Goal: Information Seeking & Learning: Learn about a topic

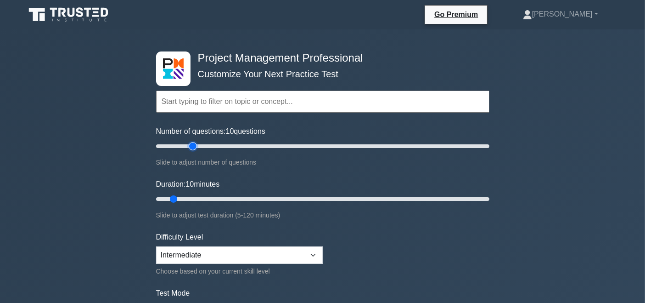
click at [191, 145] on input "Number of questions: 10 questions" at bounding box center [322, 145] width 333 height 11
type input "30"
click at [201, 147] on input "Number of questions: 30 questions" at bounding box center [322, 145] width 333 height 11
click at [197, 193] on input "Duration: 10 minutes" at bounding box center [322, 198] width 333 height 11
click at [205, 195] on input "Duration: 20 minutes" at bounding box center [322, 198] width 333 height 11
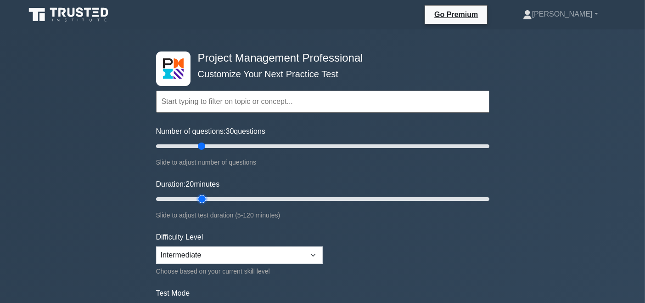
click at [208, 195] on input "Duration: 20 minutes" at bounding box center [322, 198] width 333 height 11
click at [209, 196] on input "Duration: 20 minutes" at bounding box center [322, 198] width 333 height 11
click at [212, 196] on input "Duration: 25 minutes" at bounding box center [322, 198] width 333 height 11
type input "30"
click at [226, 197] on input "Duration: 25 minutes" at bounding box center [322, 198] width 333 height 11
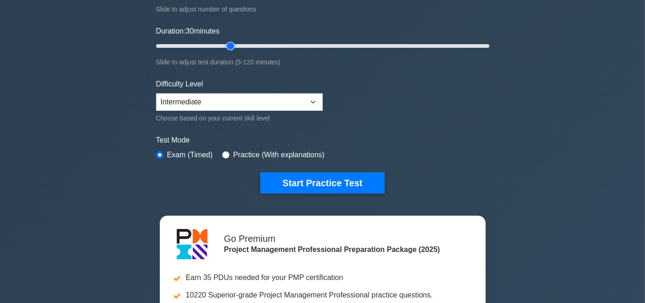
scroll to position [85, 0]
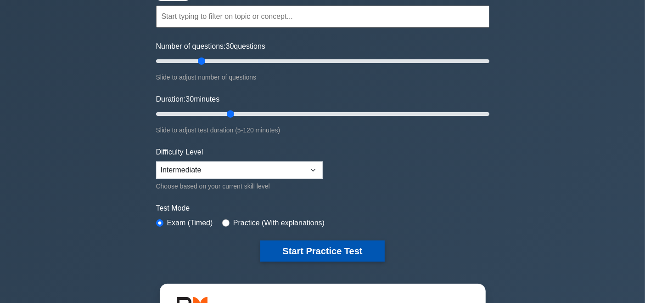
click at [321, 248] on button "Start Practice Test" at bounding box center [322, 250] width 124 height 21
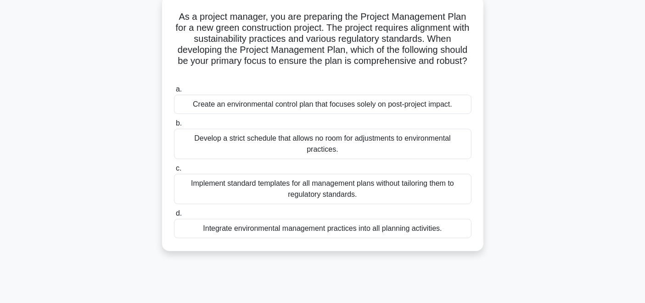
scroll to position [59, 0]
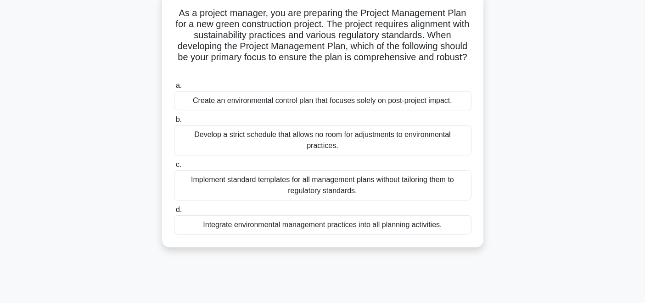
click at [355, 227] on div "Integrate environmental management practices into all planning activities." at bounding box center [323, 224] width 298 height 19
click at [174, 213] on input "d. Integrate environmental management practices into all planning activities." at bounding box center [174, 210] width 0 height 6
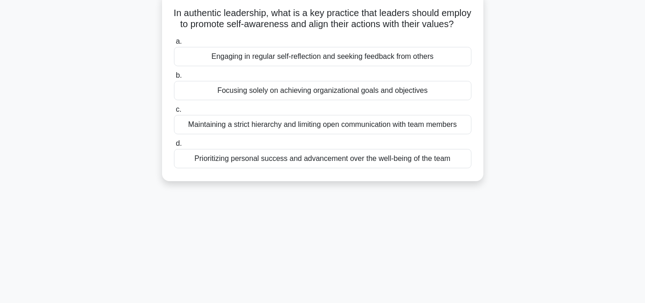
scroll to position [0, 0]
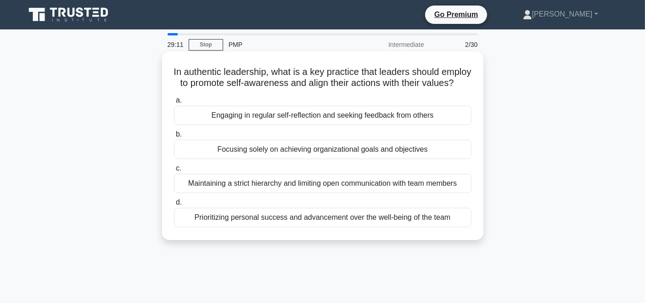
click at [340, 125] on div "Engaging in regular self-reflection and seeking feedback from others" at bounding box center [323, 115] width 298 height 19
click at [174, 103] on input "a. Engaging in regular self-reflection and seeking feedback from others" at bounding box center [174, 100] width 0 height 6
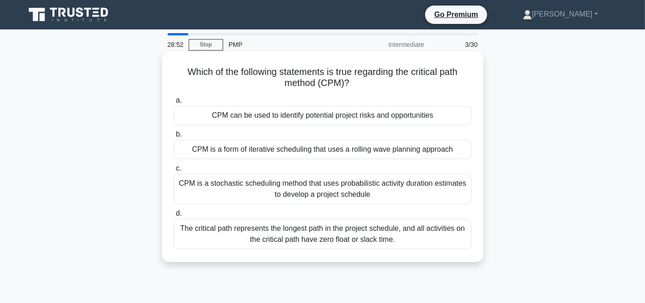
click at [326, 238] on div "The critical path represents the longest path in the project schedule, and all …" at bounding box center [323, 234] width 298 height 30
click at [174, 216] on input "d. The critical path represents the longest path in the project schedule, and a…" at bounding box center [174, 213] width 0 height 6
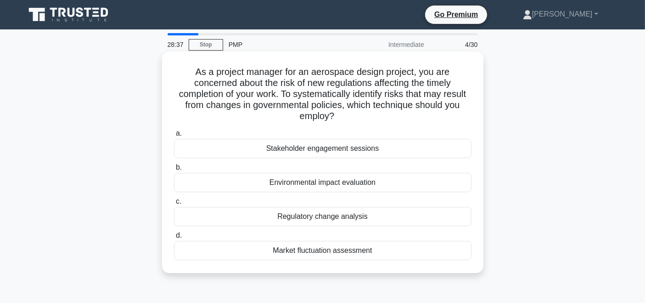
click at [257, 215] on div "Regulatory change analysis" at bounding box center [323, 216] width 298 height 19
click at [174, 204] on input "c. Regulatory change analysis" at bounding box center [174, 201] width 0 height 6
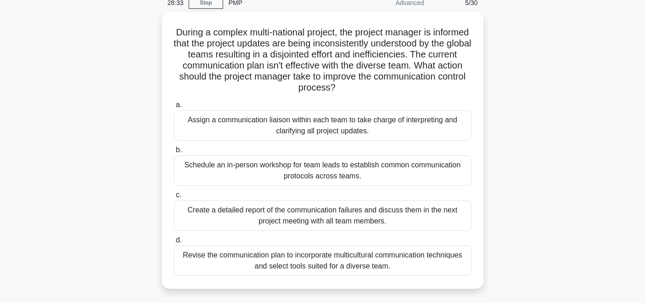
scroll to position [44, 0]
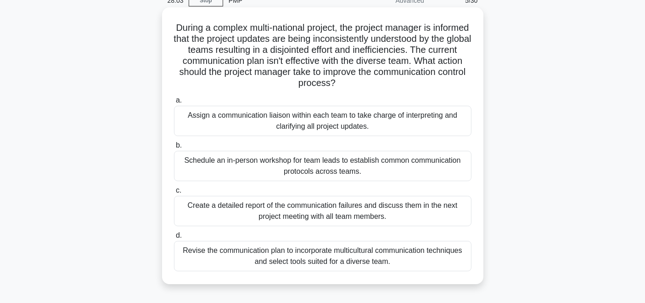
click at [337, 258] on div "Revise the communication plan to incorporate multicultural communication techni…" at bounding box center [323, 256] width 298 height 30
click at [174, 238] on input "d. Revise the communication plan to incorporate multicultural communication tec…" at bounding box center [174, 235] width 0 height 6
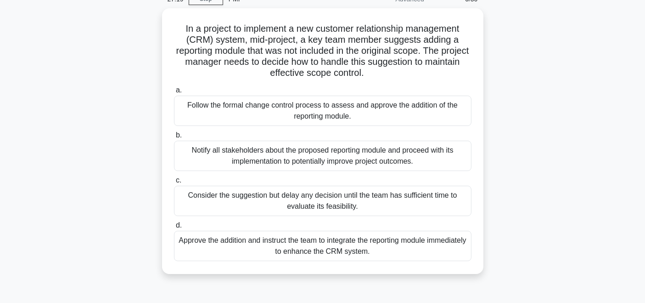
scroll to position [47, 0]
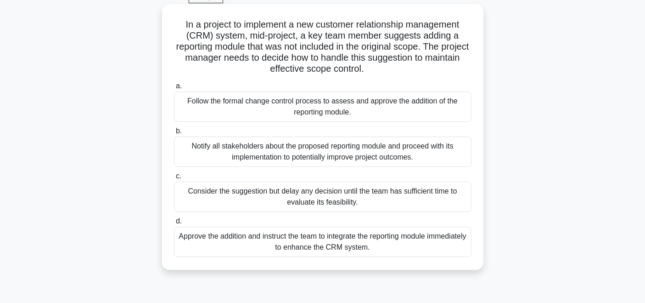
click at [359, 200] on div "Consider the suggestion but delay any decision until the team has sufficient ti…" at bounding box center [323, 196] width 298 height 30
click at [174, 179] on input "c. Consider the suggestion but delay any decision until the team has sufficient…" at bounding box center [174, 176] width 0 height 6
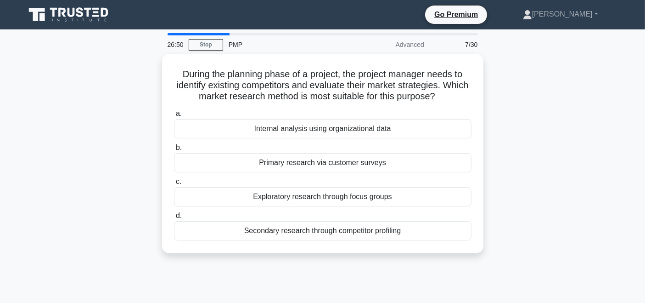
scroll to position [14, 0]
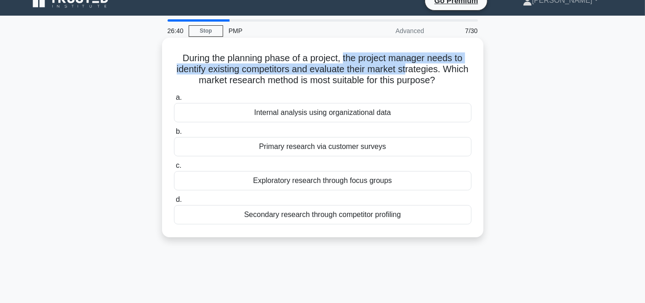
drag, startPoint x: 343, startPoint y: 58, endPoint x: 425, endPoint y: 70, distance: 82.1
click at [425, 70] on h5 "During the planning phase of a project, the project manager needs to identify e…" at bounding box center [322, 69] width 299 height 34
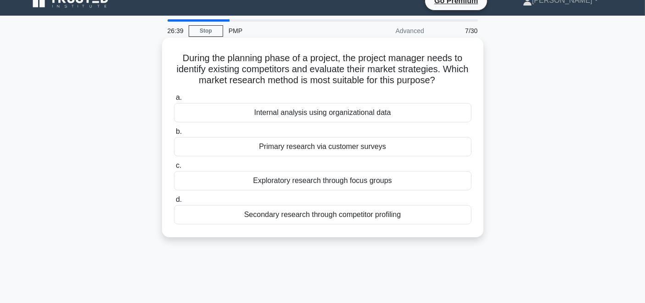
click at [446, 80] on icon ".spinner_0XTQ{transform-origin:center;animation:spinner_y6GP .75s linear infini…" at bounding box center [440, 80] width 11 height 11
click at [336, 217] on div "Secondary research through competitor profiling" at bounding box center [323, 214] width 298 height 19
click at [174, 202] on input "d. Secondary research through competitor profiling" at bounding box center [174, 199] width 0 height 6
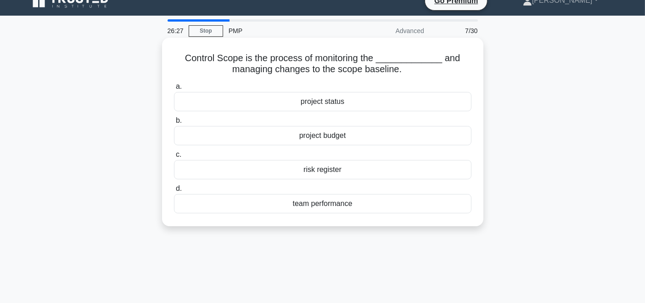
scroll to position [0, 0]
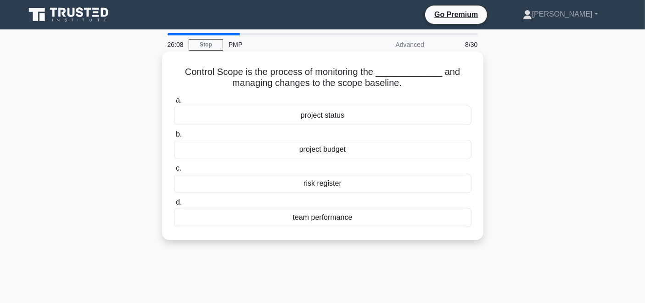
drag, startPoint x: 404, startPoint y: 86, endPoint x: 177, endPoint y: 62, distance: 228.1
click at [177, 62] on div "Control Scope is the process of monitoring the _____________ and managing chang…" at bounding box center [323, 145] width 314 height 181
copy h5 "Control Scope is the process of monitoring the _____________ and managing chang…"
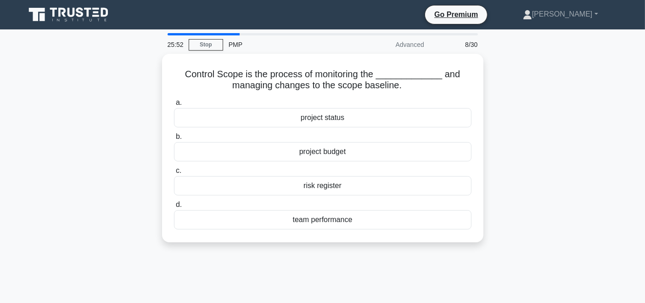
click at [526, 105] on div "Control Scope is the process of monitoring the _____________ and managing chang…" at bounding box center [323, 153] width 606 height 199
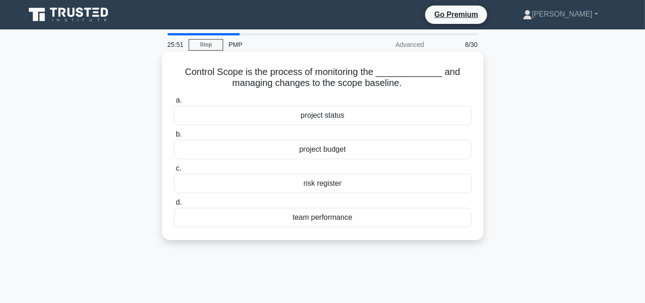
click at [353, 115] on div "project status" at bounding box center [323, 115] width 298 height 19
click at [174, 103] on input "a. project status" at bounding box center [174, 100] width 0 height 6
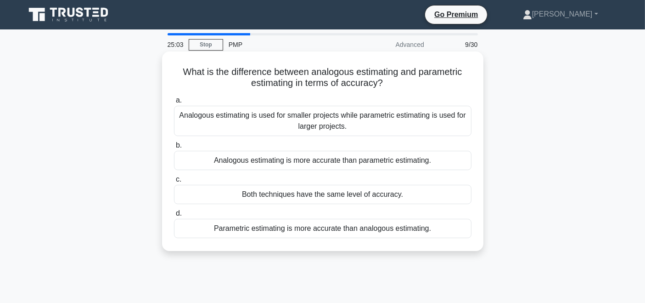
click at [306, 229] on div "Parametric estimating is more accurate than analogous estimating." at bounding box center [323, 228] width 298 height 19
click at [174, 216] on input "d. Parametric estimating is more accurate than analogous estimating." at bounding box center [174, 213] width 0 height 6
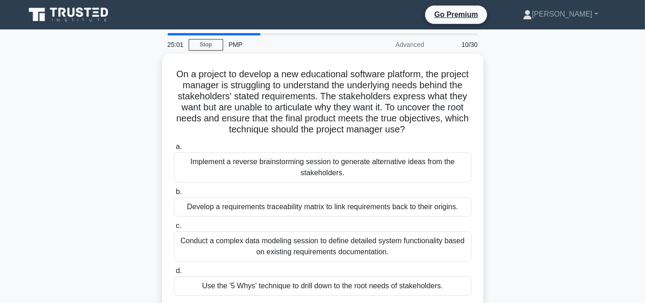
scroll to position [28, 0]
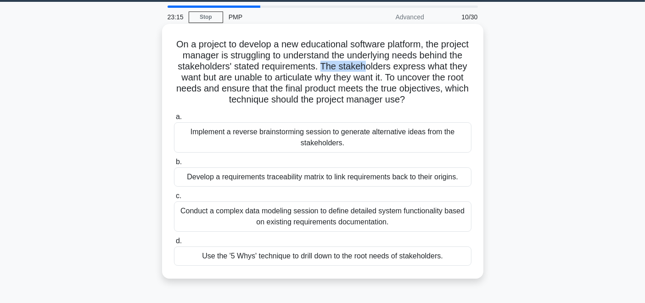
drag, startPoint x: 366, startPoint y: 62, endPoint x: 412, endPoint y: 69, distance: 46.0
click at [412, 69] on h5 "On a project to develop a new educational software platform, the project manage…" at bounding box center [322, 72] width 299 height 67
click at [236, 77] on h5 "On a project to develop a new educational software platform, the project manage…" at bounding box center [322, 72] width 299 height 67
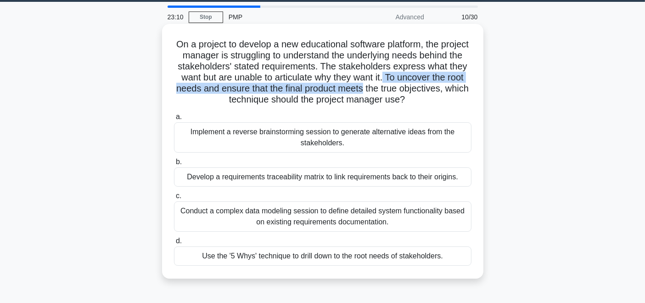
drag, startPoint x: 443, startPoint y: 79, endPoint x: 445, endPoint y: 88, distance: 9.1
click at [445, 88] on h5 "On a project to develop a new educational software platform, the project manage…" at bounding box center [322, 72] width 299 height 67
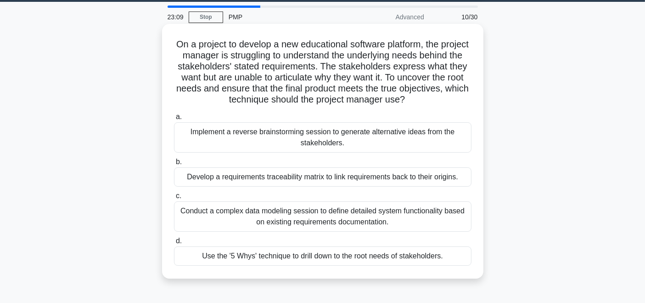
click at [462, 95] on h5 "On a project to develop a new educational software platform, the project manage…" at bounding box center [322, 72] width 299 height 67
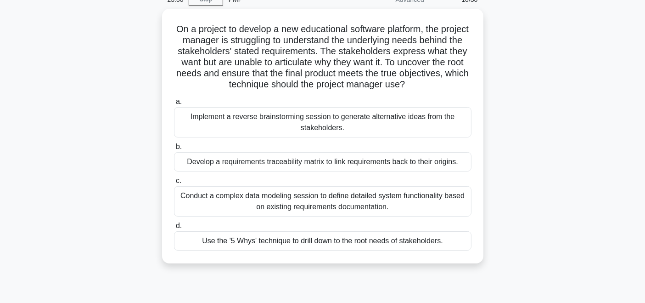
scroll to position [47, 0]
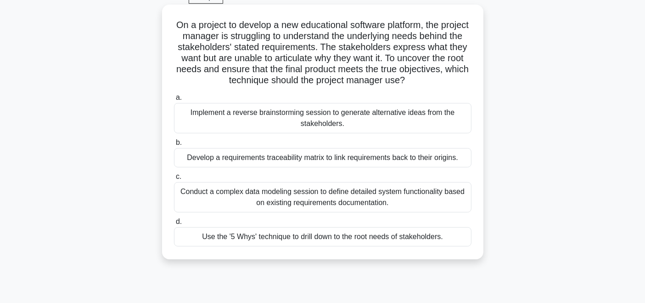
click at [375, 235] on div "Use the '5 Whys' technique to drill down to the root needs of stakeholders." at bounding box center [323, 236] width 298 height 19
click at [174, 225] on input "d. Use the '5 Whys' technique to drill down to the root needs of stakeholders." at bounding box center [174, 222] width 0 height 6
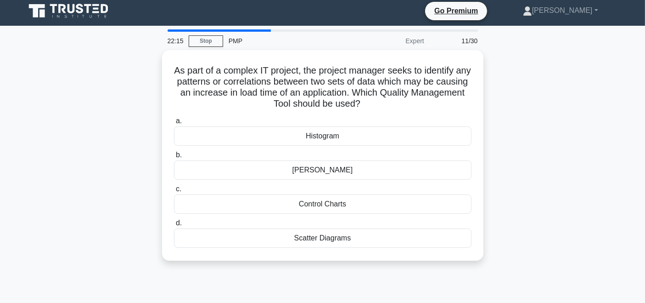
scroll to position [0, 0]
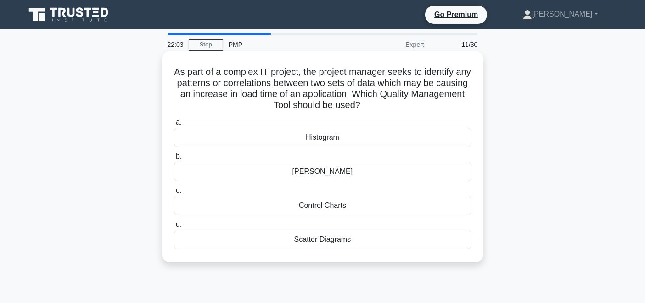
click at [337, 238] on div "Scatter Diagrams" at bounding box center [323, 239] width 298 height 19
click at [174, 227] on input "d. Scatter Diagrams" at bounding box center [174, 224] width 0 height 6
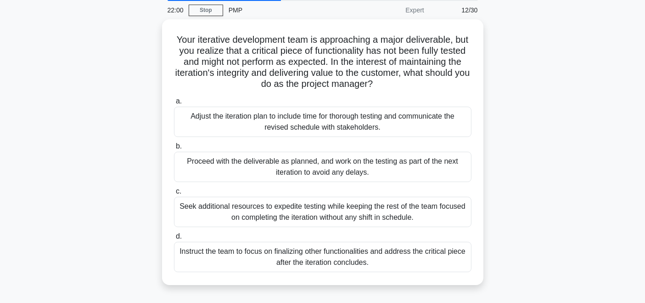
scroll to position [45, 0]
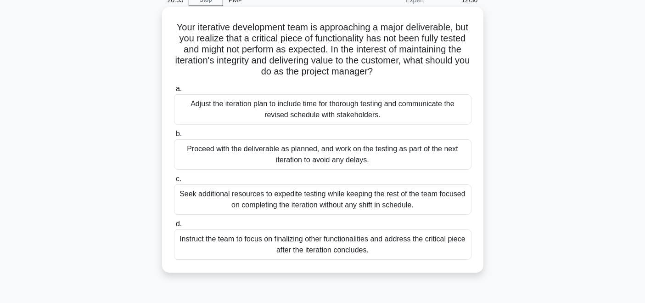
click at [286, 199] on div "Seek additional resources to expedite testing while keeping the rest of the tea…" at bounding box center [323, 199] width 298 height 30
click at [174, 182] on input "c. Seek additional resources to expedite testing while keeping the rest of the …" at bounding box center [174, 179] width 0 height 6
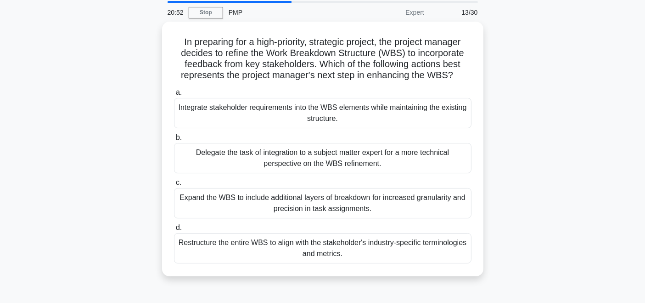
scroll to position [34, 0]
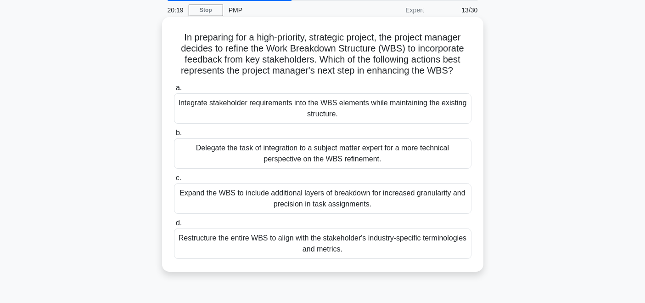
click at [354, 111] on div "Integrate stakeholder requirements into the WBS elements while maintaining the …" at bounding box center [323, 108] width 298 height 30
click at [174, 91] on input "a. Integrate stakeholder requirements into the WBS elements while maintaining t…" at bounding box center [174, 88] width 0 height 6
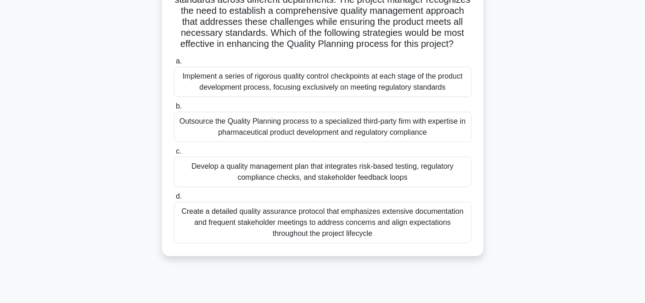
scroll to position [120, 0]
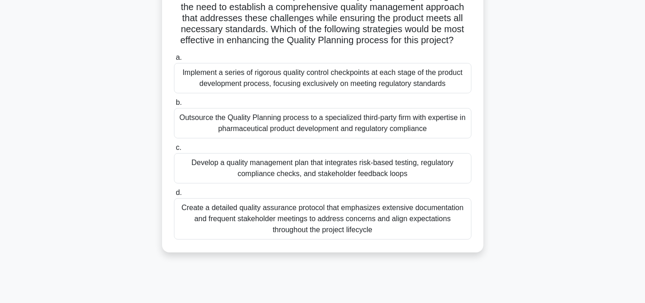
click at [351, 181] on div "Develop a quality management plan that integrates risk-based testing, regulator…" at bounding box center [323, 168] width 298 height 30
click at [174, 151] on input "c. Develop a quality management plan that integrates risk-based testing, regula…" at bounding box center [174, 148] width 0 height 6
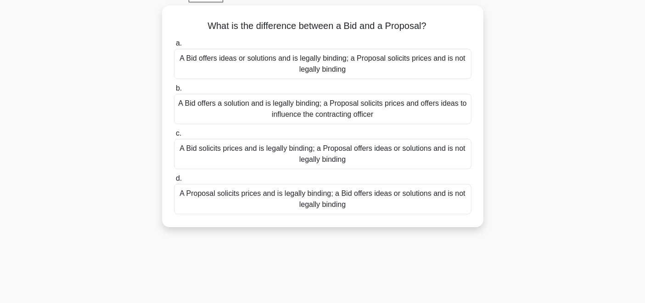
scroll to position [50, 0]
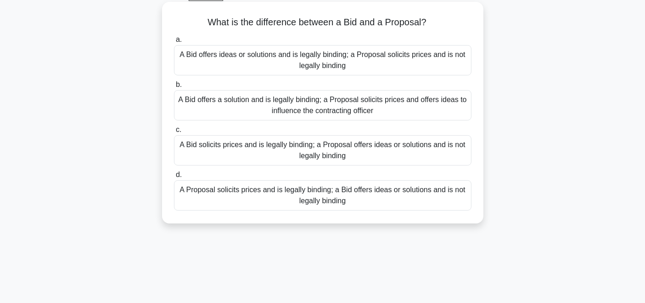
click at [346, 152] on div "A Bid solicits prices and is legally binding; a Proposal offers ideas or soluti…" at bounding box center [323, 150] width 298 height 30
click at [174, 133] on input "c. A Bid solicits prices and is legally binding; a Proposal offers ideas or sol…" at bounding box center [174, 130] width 0 height 6
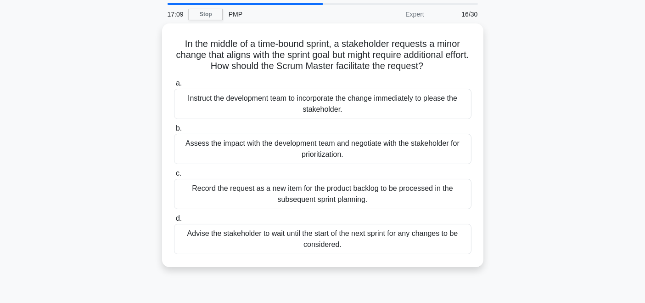
scroll to position [34, 0]
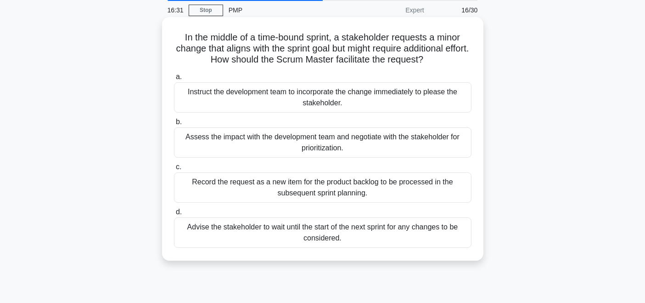
click at [357, 146] on div "Assess the impact with the development team and negotiate with the stakeholder …" at bounding box center [323, 142] width 298 height 30
click at [174, 125] on input "b. Assess the impact with the development team and negotiate with the stakehold…" at bounding box center [174, 122] width 0 height 6
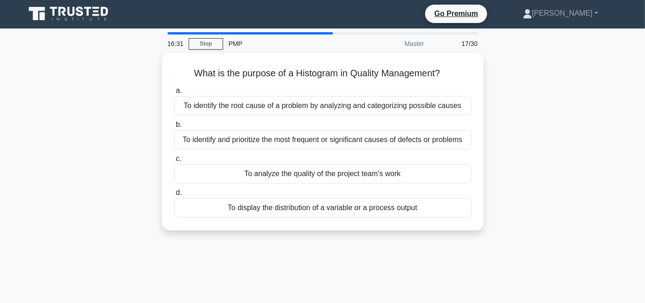
scroll to position [0, 0]
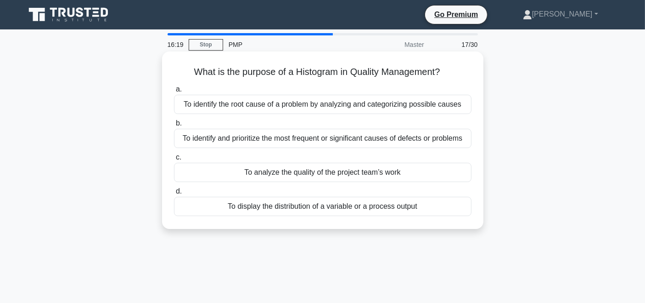
click at [456, 207] on div "To display the distribution of a variable or a process output" at bounding box center [323, 205] width 298 height 19
click at [174, 194] on input "d. To display the distribution of a variable or a process output" at bounding box center [174, 191] width 0 height 6
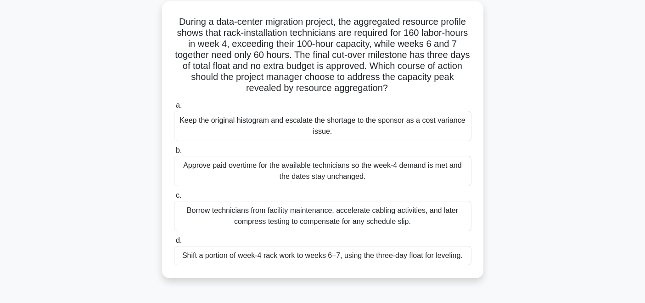
scroll to position [53, 0]
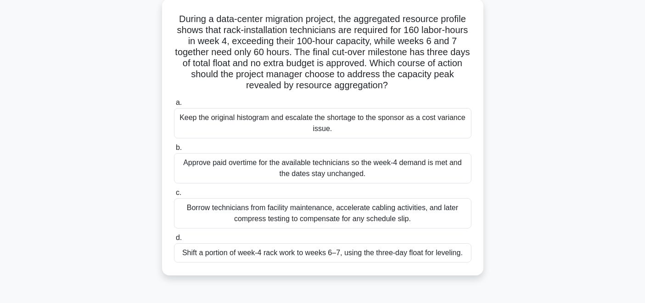
drag, startPoint x: 306, startPoint y: 52, endPoint x: 454, endPoint y: 86, distance: 151.8
click at [454, 86] on h5 "During a data-center migration project, the aggregated resource profile shows t…" at bounding box center [322, 52] width 299 height 78
click at [401, 85] on h5 "During a data-center migration project, the aggregated resource profile shows t…" at bounding box center [322, 52] width 299 height 78
drag, startPoint x: 400, startPoint y: 85, endPoint x: 307, endPoint y: 53, distance: 98.3
click at [307, 53] on h5 "During a data-center migration project, the aggregated resource profile shows t…" at bounding box center [322, 52] width 299 height 78
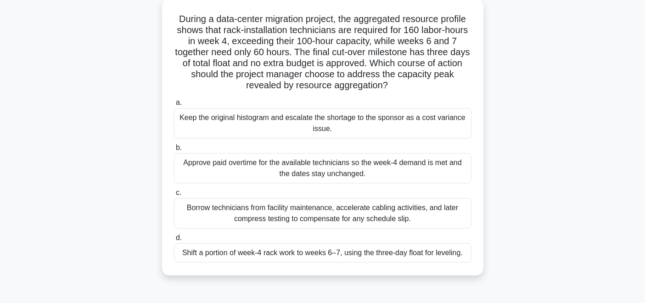
click at [423, 88] on h5 "During a data-center migration project, the aggregated resource profile shows t…" at bounding box center [322, 52] width 299 height 78
drag, startPoint x: 408, startPoint y: 84, endPoint x: 305, endPoint y: 52, distance: 108.2
click at [305, 52] on h5 "During a data-center migration project, the aggregated resource profile shows t…" at bounding box center [322, 52] width 299 height 78
click at [414, 89] on h5 "During a data-center migration project, the aggregated resource profile shows t…" at bounding box center [322, 52] width 299 height 78
drag, startPoint x: 396, startPoint y: 64, endPoint x: 390, endPoint y: 83, distance: 20.3
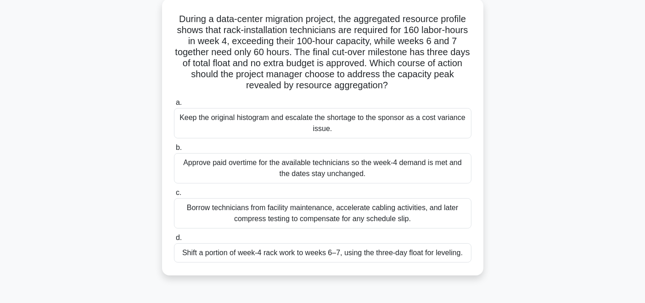
click at [390, 83] on h5 "During a data-center migration project, the aggregated resource profile shows t…" at bounding box center [322, 52] width 299 height 78
click at [411, 85] on h5 "During a data-center migration project, the aggregated resource profile shows t…" at bounding box center [322, 52] width 299 height 78
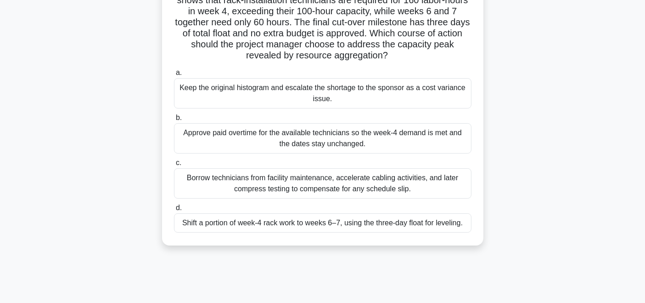
scroll to position [90, 0]
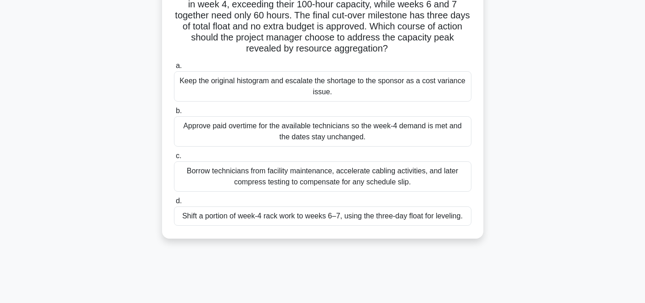
click at [358, 218] on div "Shift a portion of week-4 rack work to weeks 6–7, using the three-day float for…" at bounding box center [323, 215] width 298 height 19
click at [174, 204] on input "d. Shift a portion of week-4 rack work to weeks 6–7, using the three-day float …" at bounding box center [174, 201] width 0 height 6
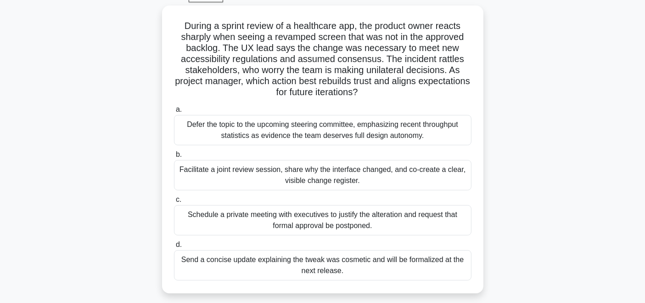
scroll to position [47, 0]
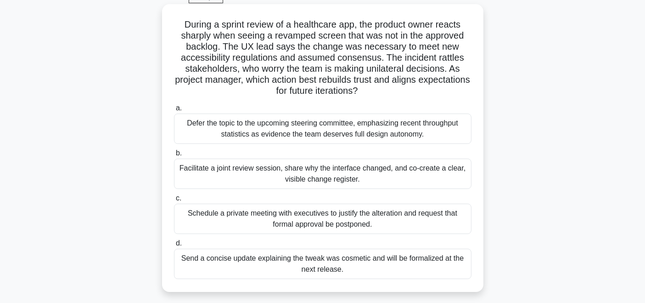
click at [387, 168] on div "Facilitate a joint review session, share why the interface changed, and co-crea…" at bounding box center [323, 173] width 298 height 30
click at [174, 156] on input "b. Facilitate a joint review session, share why the interface changed, and co-c…" at bounding box center [174, 153] width 0 height 6
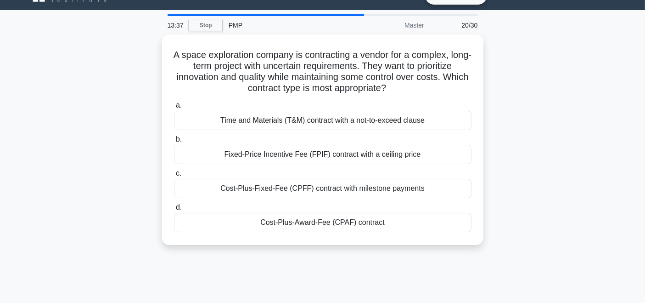
scroll to position [20, 0]
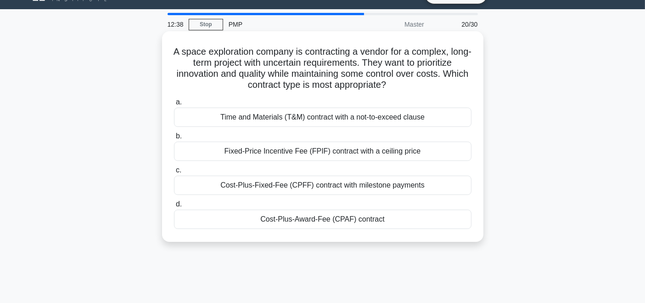
drag, startPoint x: 405, startPoint y: 86, endPoint x: 169, endPoint y: 51, distance: 239.1
click at [166, 48] on div "A space exploration company is contracting a vendor for a complex, long-term pr…" at bounding box center [323, 136] width 314 height 203
copy h5 "A space exploration company is contracting a vendor for a complex, long-term pr…"
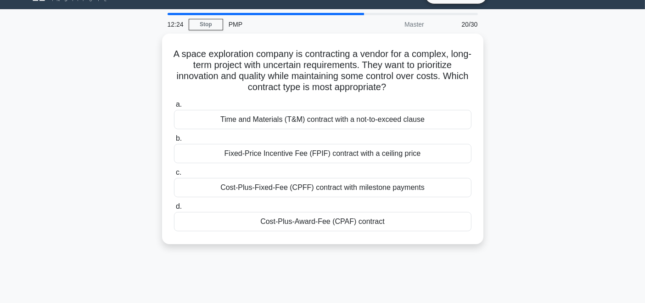
click at [551, 175] on div "A space exploration company is contracting a vendor for a complex, long-term pr…" at bounding box center [323, 144] width 606 height 221
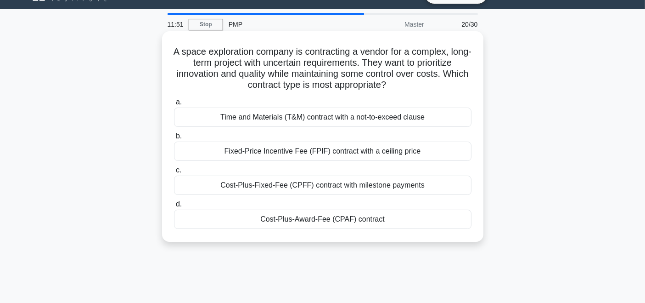
click at [351, 184] on div "Cost-Plus-Fixed-Fee (CPFF) contract with milestone payments" at bounding box center [323, 184] width 298 height 19
click at [174, 173] on input "c. Cost-Plus-Fixed-Fee (CPFF) contract with milestone payments" at bounding box center [174, 170] width 0 height 6
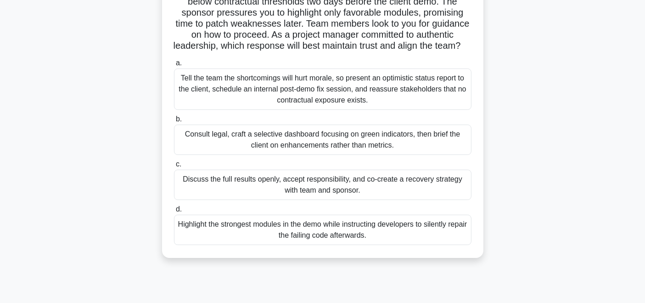
scroll to position [85, 0]
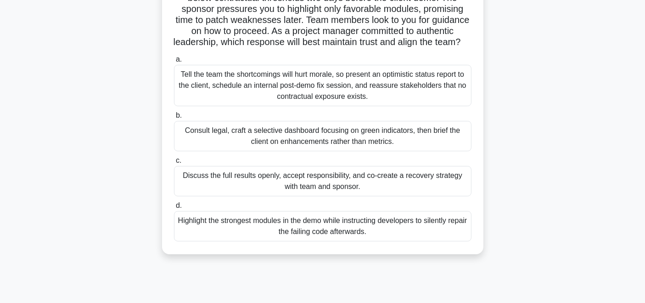
click at [403, 194] on div "Discuss the full results openly, accept responsibility, and co-create a recover…" at bounding box center [323, 181] width 298 height 30
click at [174, 163] on input "c. Discuss the full results openly, accept responsibility, and co-create a reco…" at bounding box center [174, 160] width 0 height 6
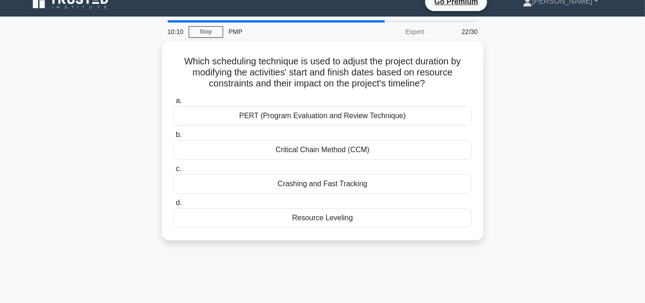
scroll to position [15, 0]
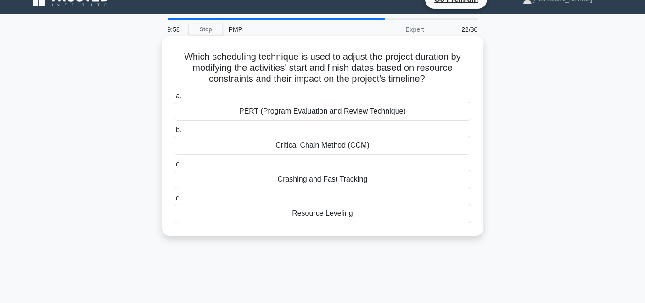
click at [334, 212] on div "Resource Leveling" at bounding box center [323, 212] width 298 height 19
click at [174, 201] on input "d. Resource Leveling" at bounding box center [174, 198] width 0 height 6
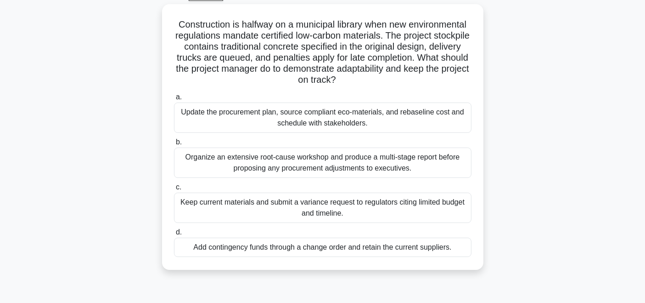
scroll to position [54, 0]
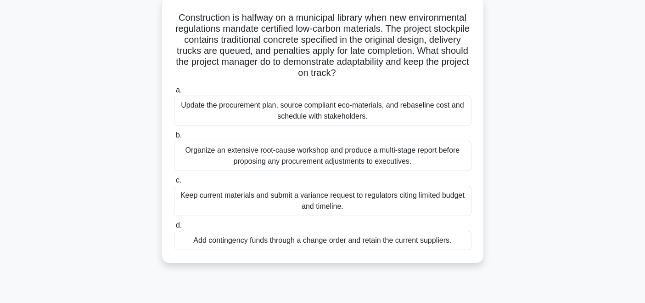
drag, startPoint x: 307, startPoint y: 50, endPoint x: 375, endPoint y: 74, distance: 71.7
click at [375, 74] on h5 "Construction is halfway on a municipal library when new environmental regulatio…" at bounding box center [322, 45] width 299 height 67
click at [401, 75] on h5 "Construction is halfway on a municipal library when new environmental regulatio…" at bounding box center [322, 45] width 299 height 67
click at [377, 114] on div "Update the procurement plan, source compliant eco-materials, and rebaseline cos…" at bounding box center [323, 110] width 298 height 30
click at [174, 93] on input "a. Update the procurement plan, source compliant eco-materials, and rebaseline …" at bounding box center [174, 90] width 0 height 6
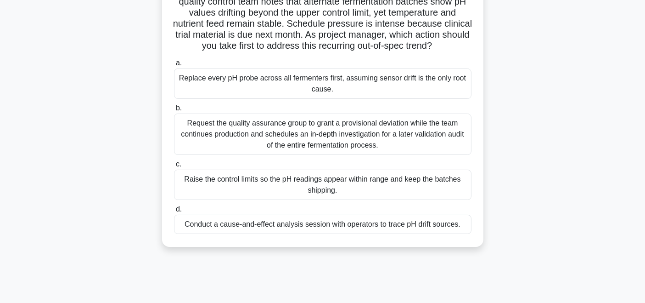
scroll to position [85, 0]
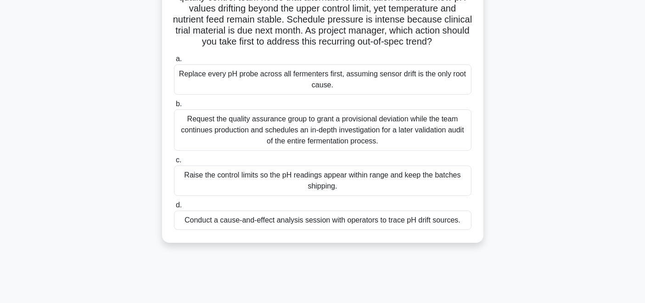
click at [370, 230] on div "Conduct a cause-and-effect analysis session with operators to trace pH drift so…" at bounding box center [323, 219] width 298 height 19
click at [174, 208] on input "d. Conduct a cause-and-effect analysis session with operators to trace pH drift…" at bounding box center [174, 205] width 0 height 6
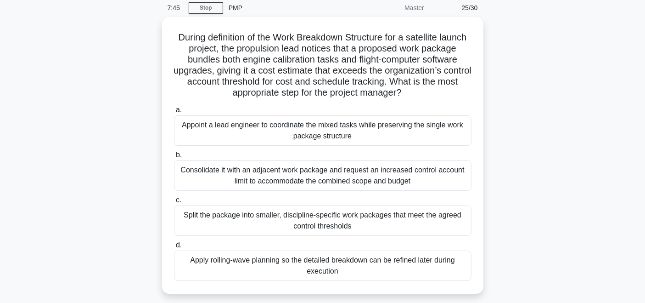
scroll to position [46, 0]
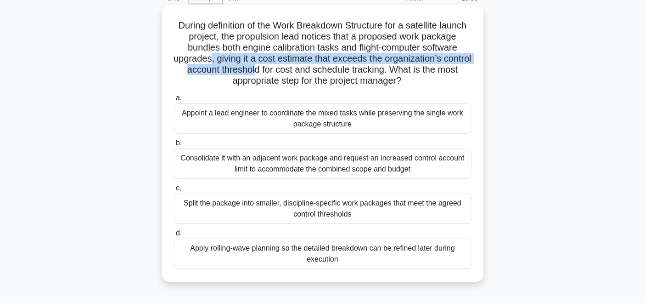
drag, startPoint x: 274, startPoint y: 58, endPoint x: 336, endPoint y: 69, distance: 63.3
click at [336, 69] on h5 "During definition of the Work Breakdown Structure for a satellite launch projec…" at bounding box center [322, 53] width 299 height 67
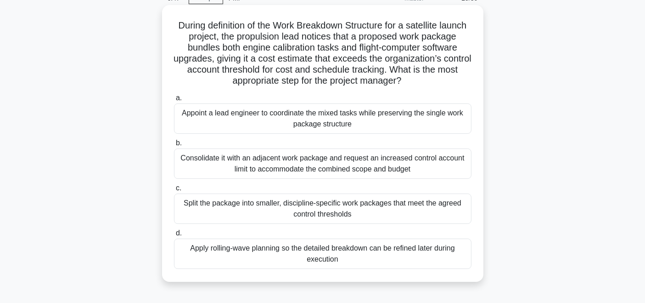
click at [464, 49] on h5 "During definition of the Work Breakdown Structure for a satellite launch projec…" at bounding box center [322, 53] width 299 height 67
click at [384, 209] on div "Split the package into smaller, discipline-specific work packages that meet the…" at bounding box center [323, 208] width 298 height 30
click at [174, 191] on input "c. Split the package into smaller, discipline-specific work packages that meet …" at bounding box center [174, 188] width 0 height 6
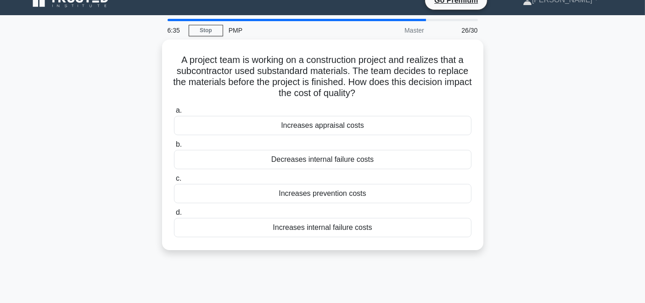
scroll to position [15, 0]
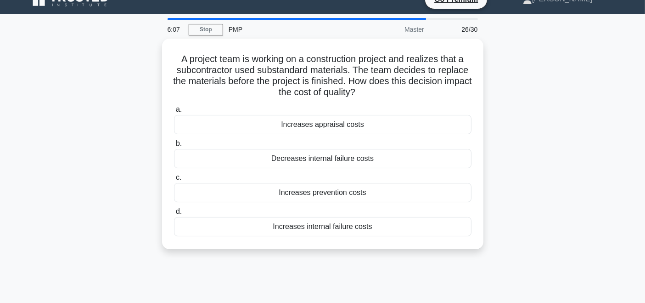
drag, startPoint x: 387, startPoint y: 92, endPoint x: 144, endPoint y: 53, distance: 245.5
click at [144, 53] on div "A project team is working on a construction project and realizes that a subcont…" at bounding box center [323, 149] width 606 height 221
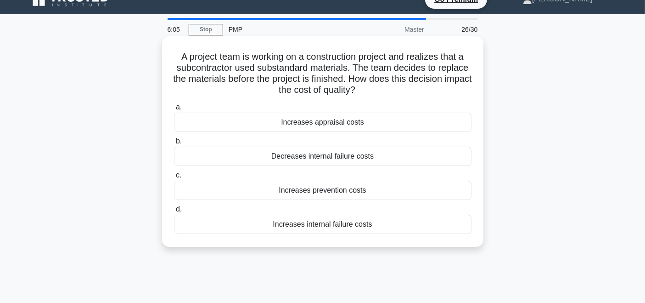
copy h5 "A project team is working on a construction project and realizes that a subcont…"
click at [462, 94] on h5 "A project team is working on a construction project and realizes that a subcont…" at bounding box center [322, 73] width 299 height 45
click at [313, 192] on div "Increases prevention costs" at bounding box center [323, 189] width 298 height 19
click at [174, 178] on input "c. Increases prevention costs" at bounding box center [174, 175] width 0 height 6
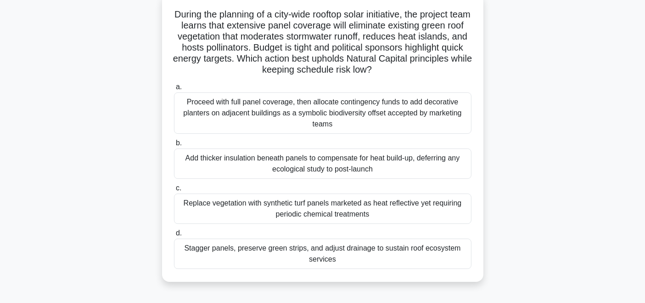
scroll to position [63, 0]
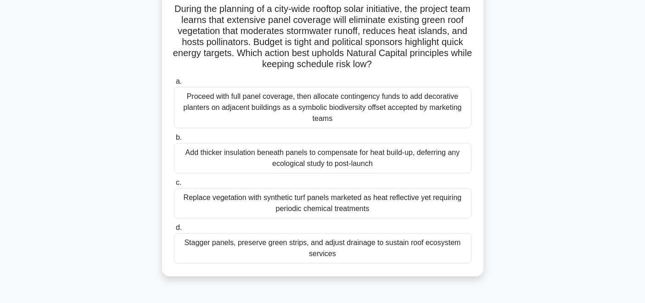
click at [377, 246] on div "Stagger panels, preserve green strips, and adjust drainage to sustain roof ecos…" at bounding box center [323, 248] width 298 height 30
click at [174, 230] on input "d. Stagger panels, preserve green strips, and adjust drainage to sustain roof e…" at bounding box center [174, 228] width 0 height 6
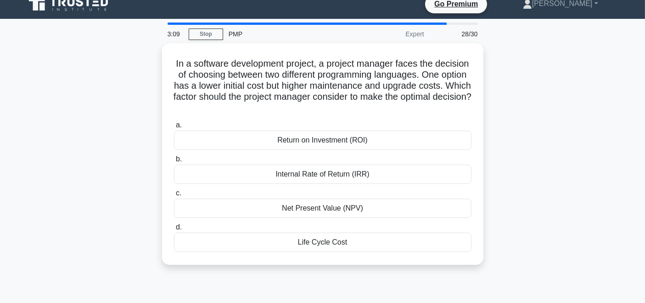
scroll to position [17, 0]
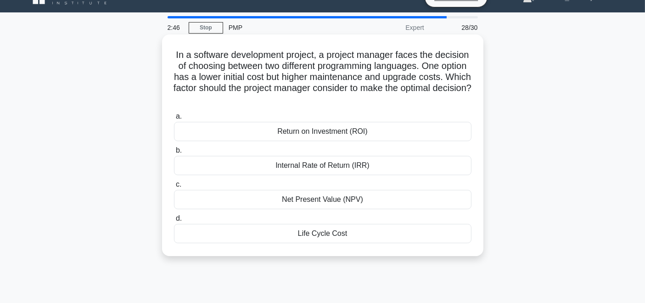
click at [360, 167] on div "Internal Rate of Return (IRR)" at bounding box center [323, 165] width 298 height 19
click at [174, 153] on input "b. Internal Rate of Return (IRR)" at bounding box center [174, 150] width 0 height 6
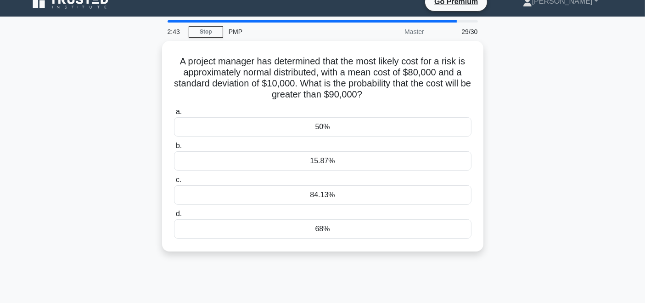
scroll to position [16, 0]
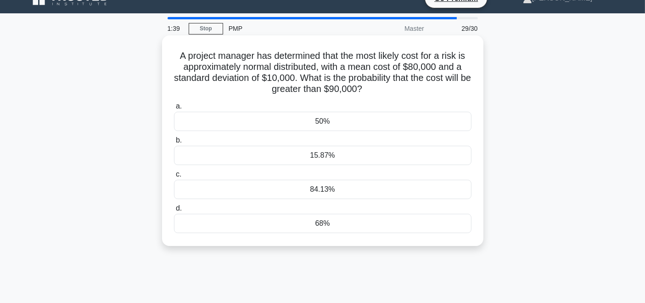
click at [339, 121] on div "50%" at bounding box center [323, 121] width 298 height 19
click at [174, 109] on input "a. 50%" at bounding box center [174, 106] width 0 height 6
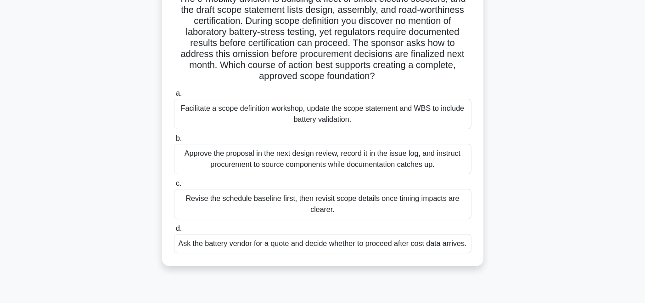
scroll to position [78, 0]
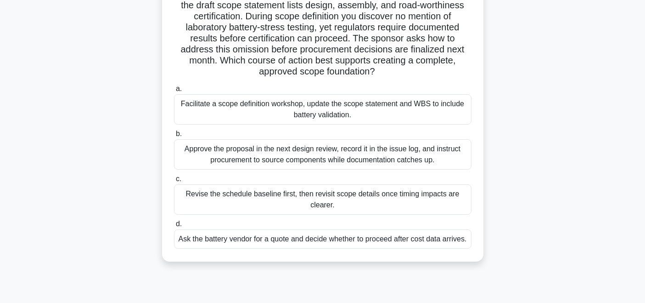
click at [292, 103] on div "Facilitate a scope definition workshop, update the scope statement and WBS to i…" at bounding box center [323, 109] width 298 height 30
click at [174, 92] on input "a. Facilitate a scope definition workshop, update the scope statement and WBS t…" at bounding box center [174, 89] width 0 height 6
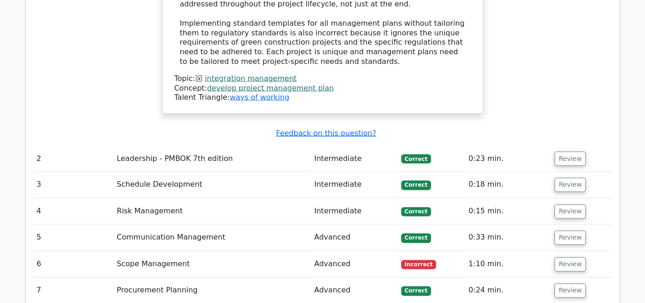
scroll to position [1681, 0]
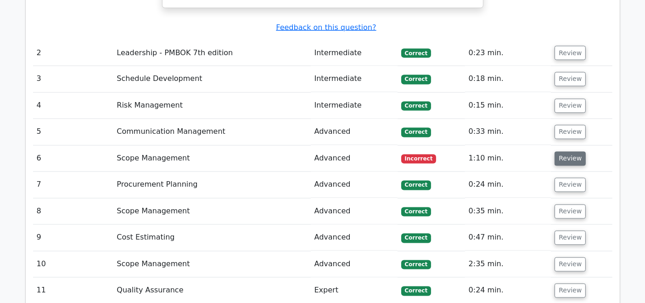
click at [573, 152] on button "Review" at bounding box center [570, 159] width 31 height 14
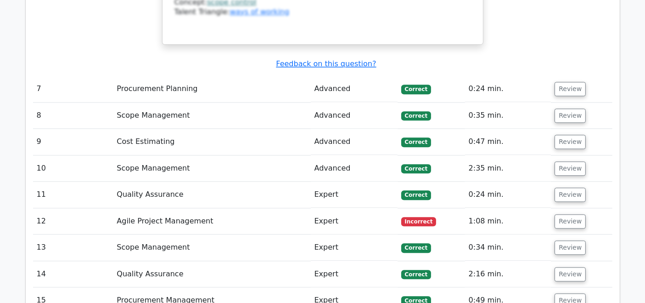
scroll to position [2244, 0]
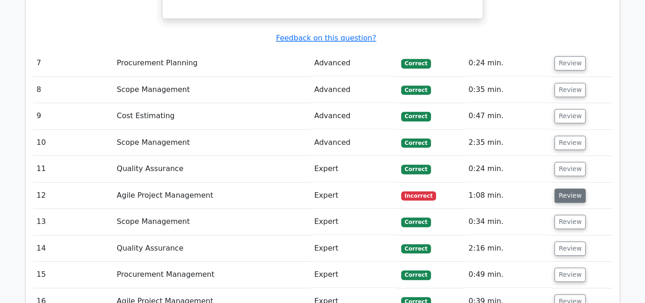
click at [563, 188] on button "Review" at bounding box center [570, 195] width 31 height 14
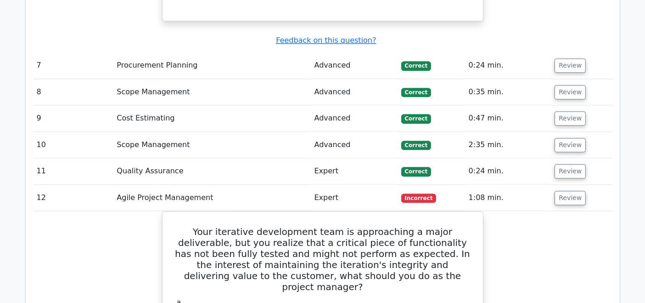
scroll to position [2352, 0]
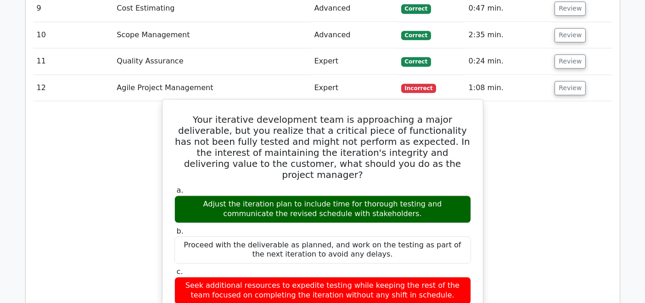
drag, startPoint x: 387, startPoint y: 131, endPoint x: 173, endPoint y: 117, distance: 214.9
click at [173, 185] on div "a. Adjust the iteration plan to include time for thorough testing and communica…" at bounding box center [323, 203] width 308 height 37
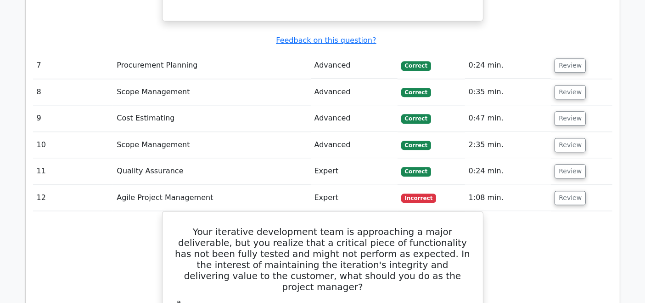
scroll to position [2249, 0]
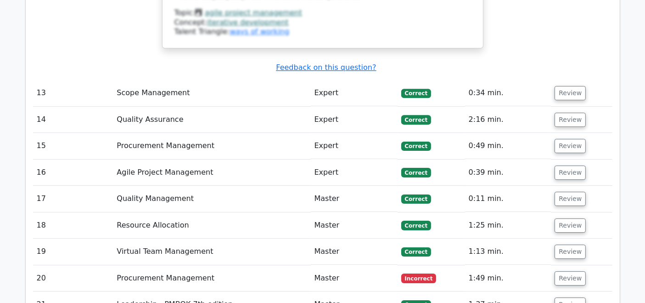
scroll to position [2916, 0]
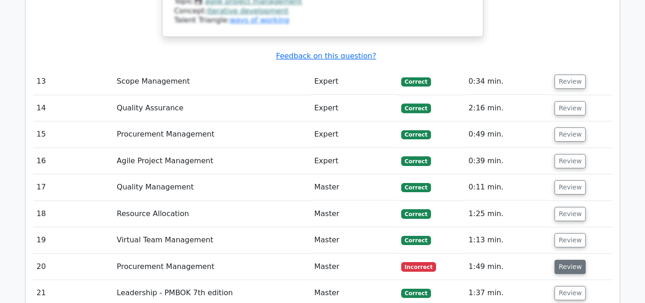
click at [577, 259] on button "Review" at bounding box center [570, 266] width 31 height 14
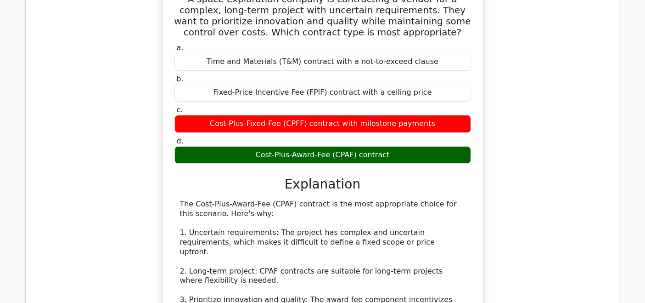
scroll to position [3212, 0]
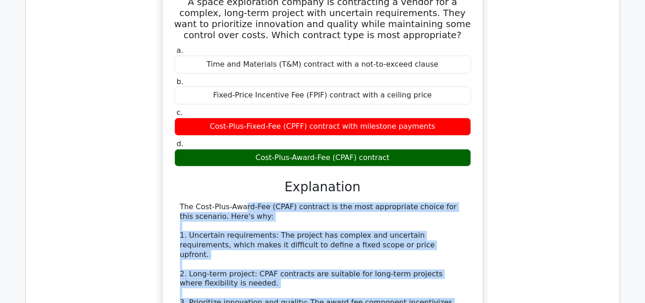
drag, startPoint x: 176, startPoint y: 92, endPoint x: 382, endPoint y: 237, distance: 251.7
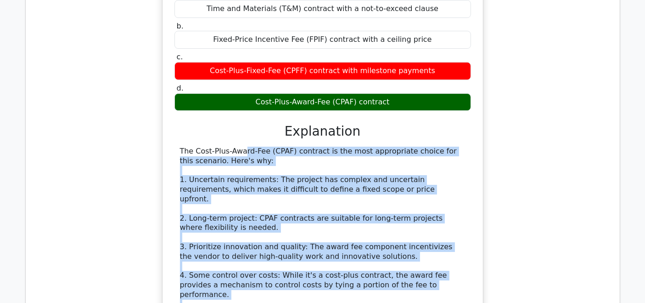
scroll to position [3278, 0]
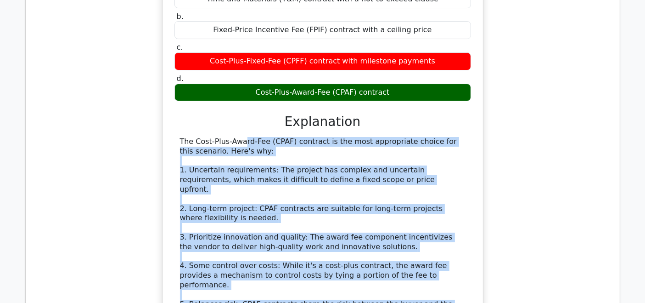
copy div "The Cost-Plus-Award-Fee (CPAF) contract is the most appropriate choice for this…"
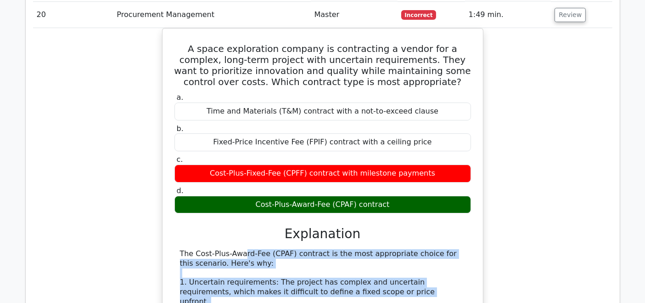
scroll to position [3196, 0]
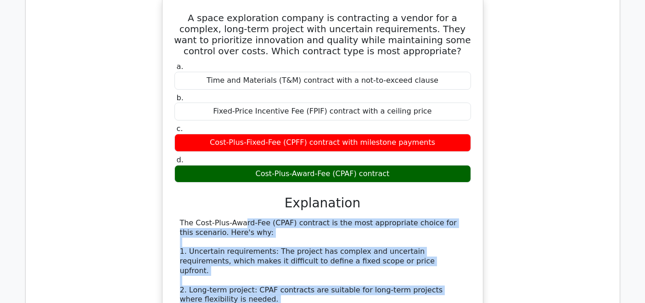
copy div "The Cost-Plus-Award-Fee (CPAF) contract is the most appropriate choice for this…"
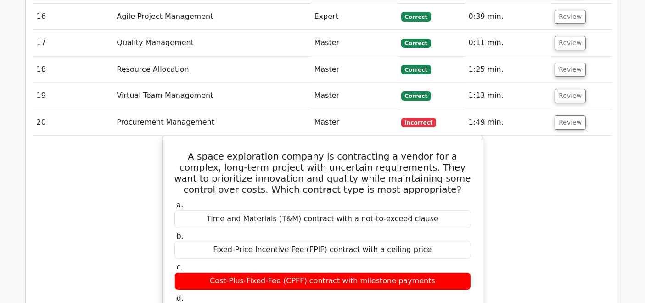
scroll to position [3058, 0]
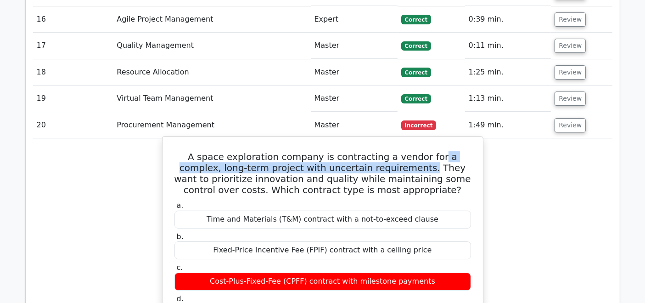
drag, startPoint x: 372, startPoint y: 53, endPoint x: 417, endPoint y: 42, distance: 46.2
click at [417, 151] on h5 "A space exploration company is contracting a vendor for a complex, long-term pr…" at bounding box center [323, 173] width 298 height 44
copy h5 "a complex, long-term project with uncertain requirements."
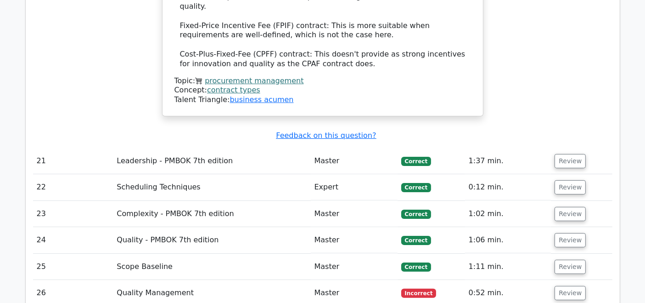
scroll to position [3677, 0]
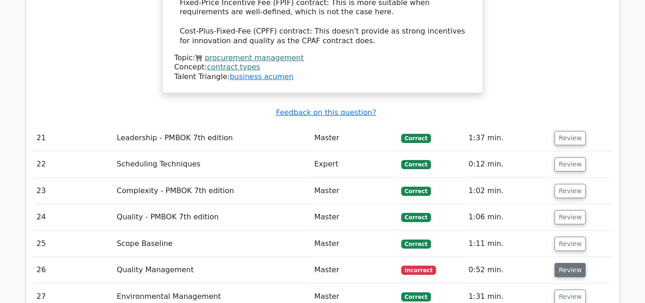
click at [570, 263] on button "Review" at bounding box center [570, 270] width 31 height 14
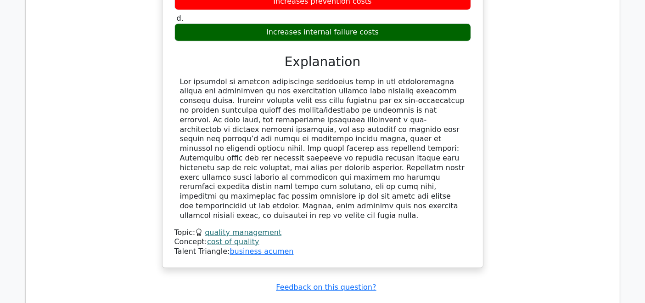
scroll to position [4133, 0]
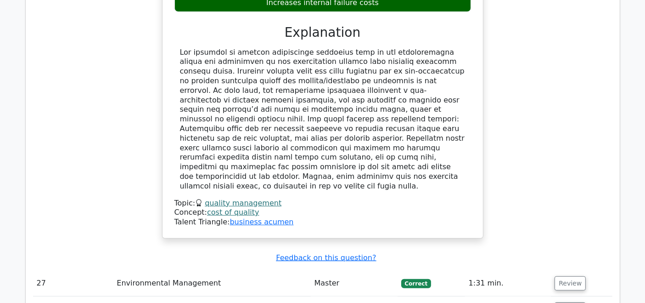
click at [563, 302] on button "Review" at bounding box center [570, 309] width 31 height 14
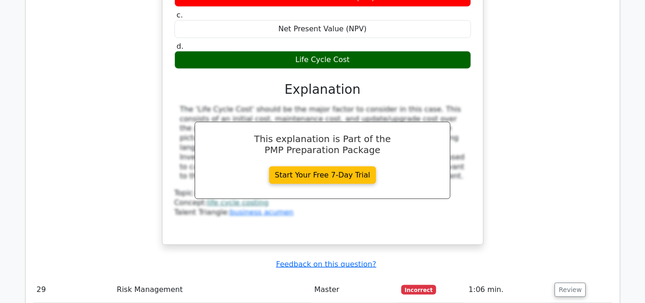
scroll to position [4619, 0]
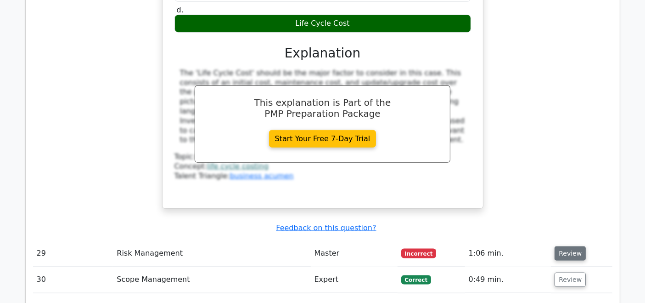
click at [571, 246] on button "Review" at bounding box center [570, 253] width 31 height 14
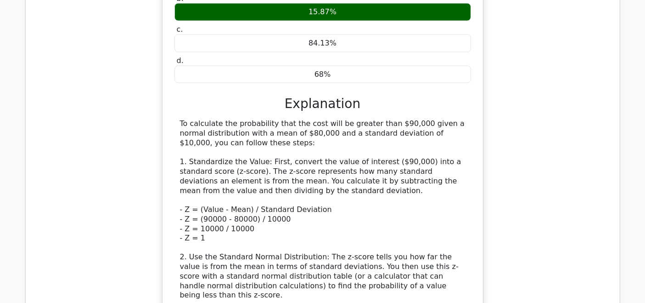
scroll to position [5000, 0]
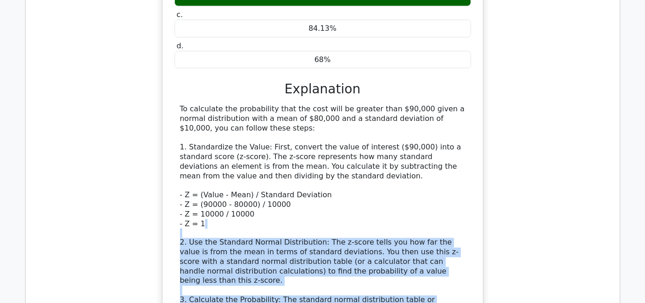
drag, startPoint x: 263, startPoint y: 241, endPoint x: 172, endPoint y: 61, distance: 201.6
click at [172, 61] on div "A project manager has determined that the most likely cost for a risk is approx…" at bounding box center [322, 185] width 313 height 594
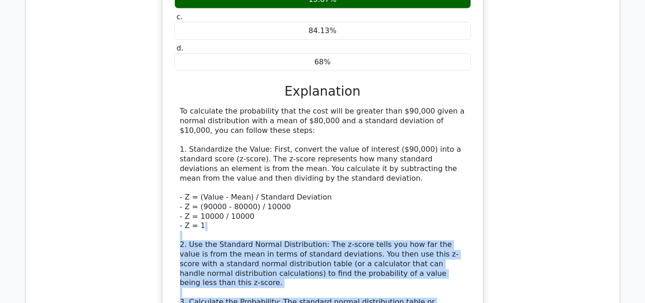
click at [555, 155] on div "A project manager has determined that the most likely cost for a risk is approx…" at bounding box center [322, 192] width 579 height 613
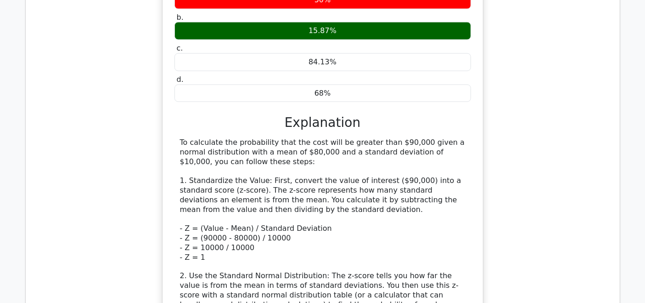
scroll to position [4677, 0]
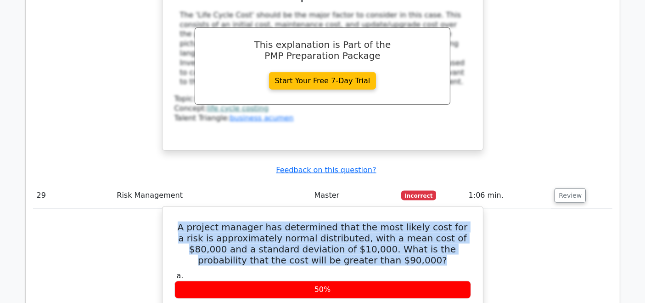
drag, startPoint x: 379, startPoint y: 86, endPoint x: 168, endPoint y: 54, distance: 214.0
copy h5 "A project manager has determined that the most likely cost for a risk is approx…"
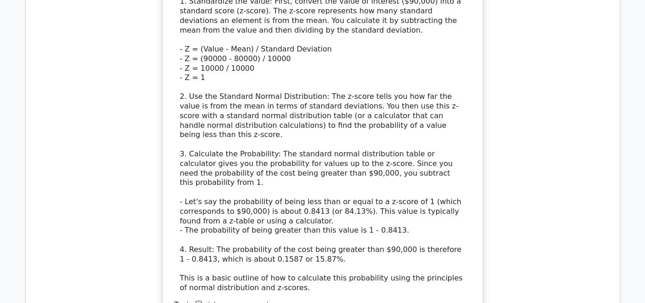
scroll to position [5170, 0]
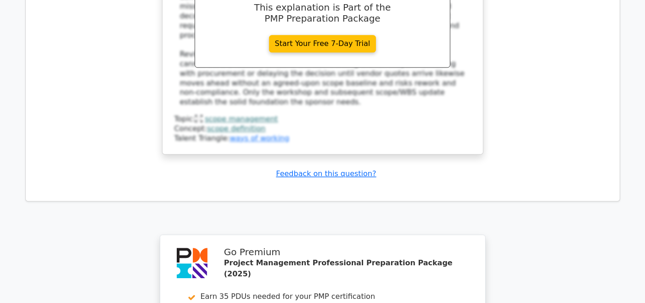
scroll to position [5998, 0]
